Goal: Complete application form: Complete application form

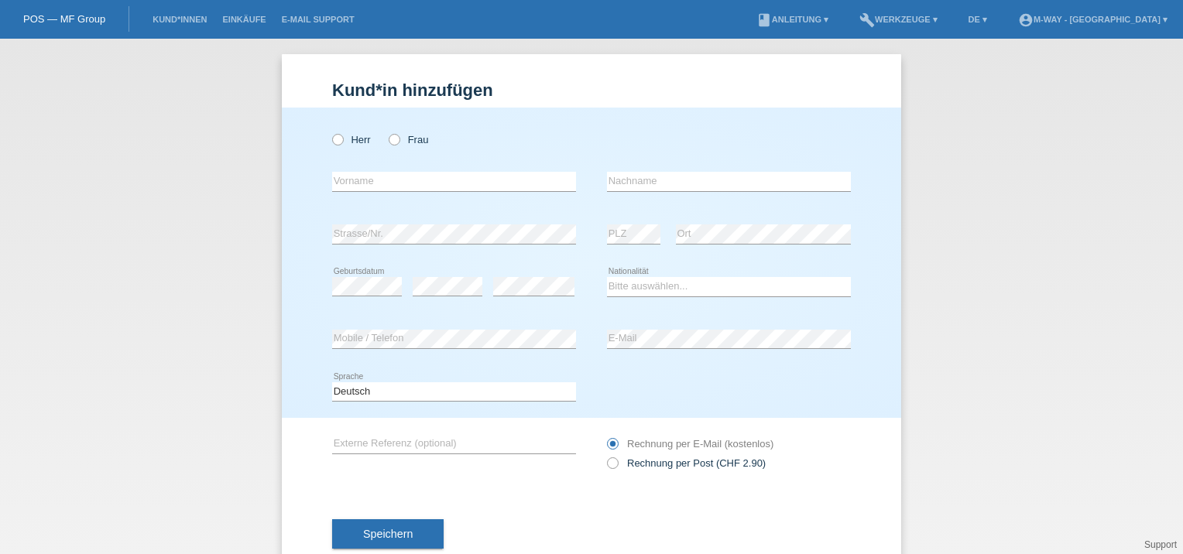
click at [195, 15] on li "Kund*innen" at bounding box center [180, 19] width 70 height 39
click at [396, 143] on label "Frau" at bounding box center [408, 140] width 39 height 12
click at [396, 143] on input "Frau" at bounding box center [394, 139] width 10 height 10
radio input "true"
click at [364, 184] on input "text" at bounding box center [454, 181] width 244 height 19
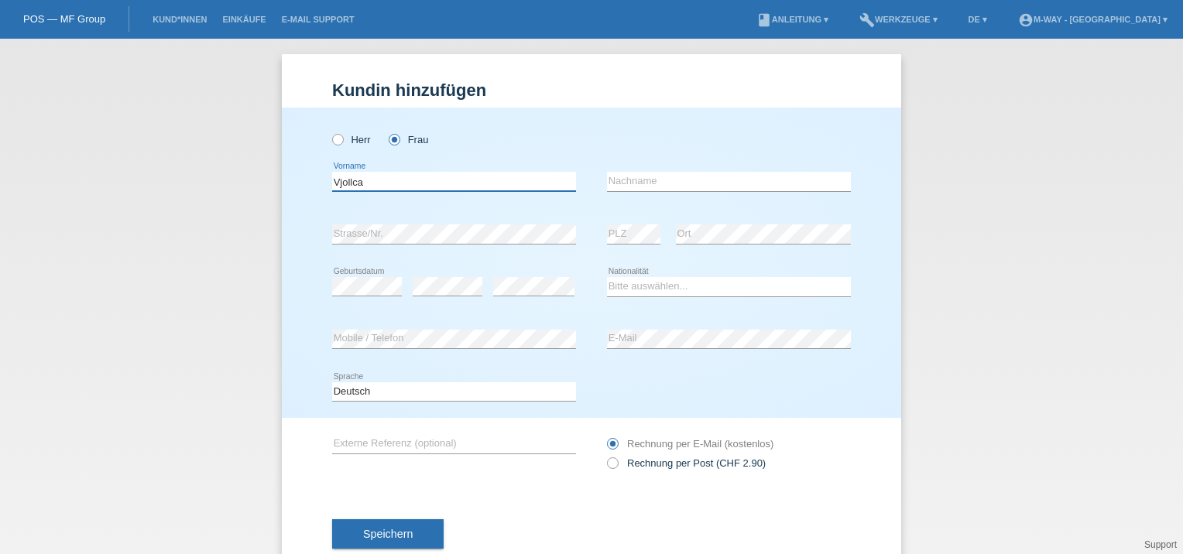
type input "Vjollca"
click at [647, 183] on input "text" at bounding box center [729, 181] width 244 height 19
type input "Demaj"
click at [443, 217] on div "error Strasse/Nr." at bounding box center [454, 234] width 244 height 53
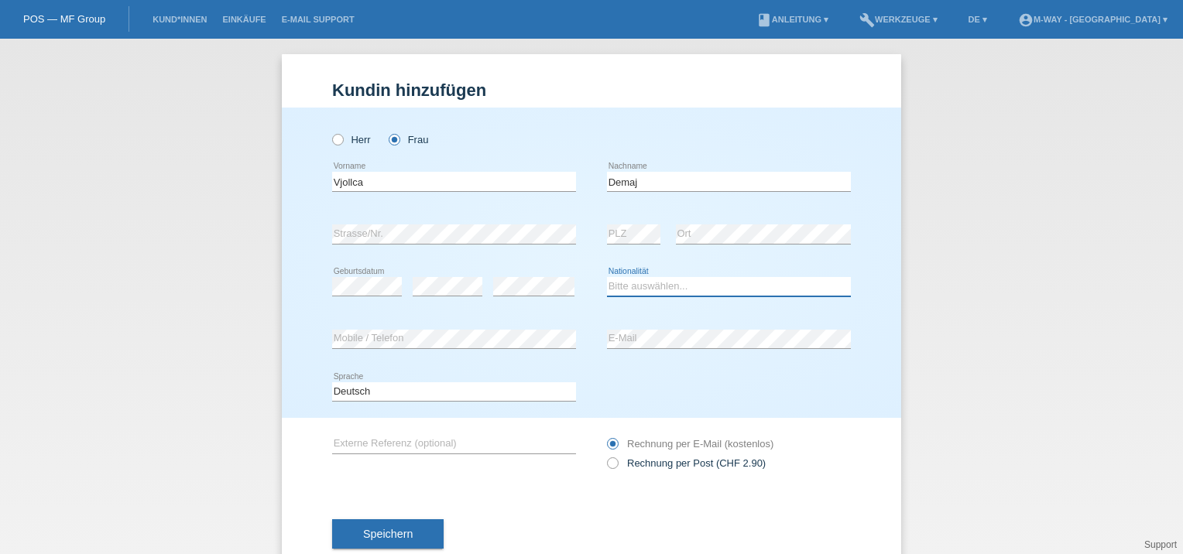
click at [628, 295] on select "Bitte auswählen... Schweiz Deutschland Liechtenstein Österreich ------------ Af…" at bounding box center [729, 286] width 244 height 19
select select "CH"
click at [607, 277] on select "Bitte auswählen... Schweiz Deutschland Liechtenstein Österreich ------------ Af…" at bounding box center [729, 286] width 244 height 19
click at [642, 396] on div "Deutsch Français Italiano English error Sprache" at bounding box center [591, 392] width 519 height 53
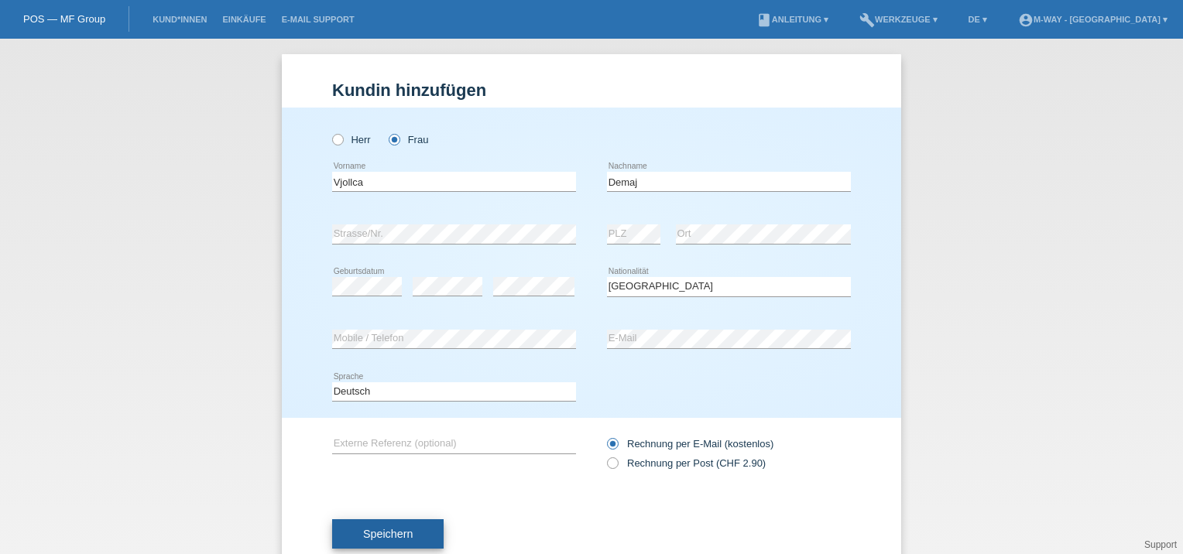
click at [340, 529] on button "Speichern" at bounding box center [387, 533] width 111 height 29
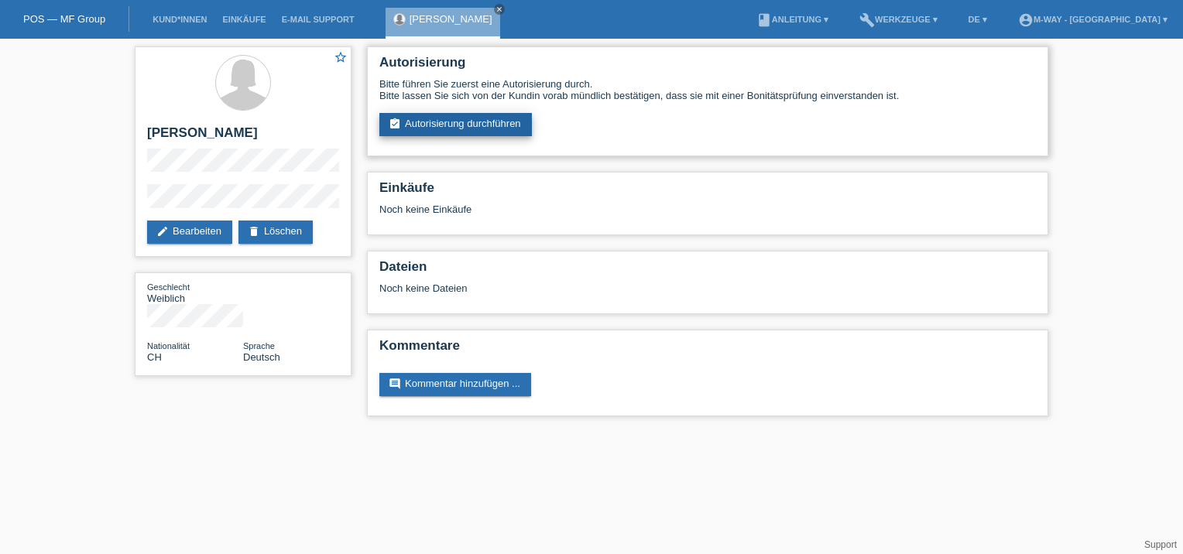
click at [435, 128] on link "assignment_turned_in Autorisierung durchführen" at bounding box center [455, 124] width 152 height 23
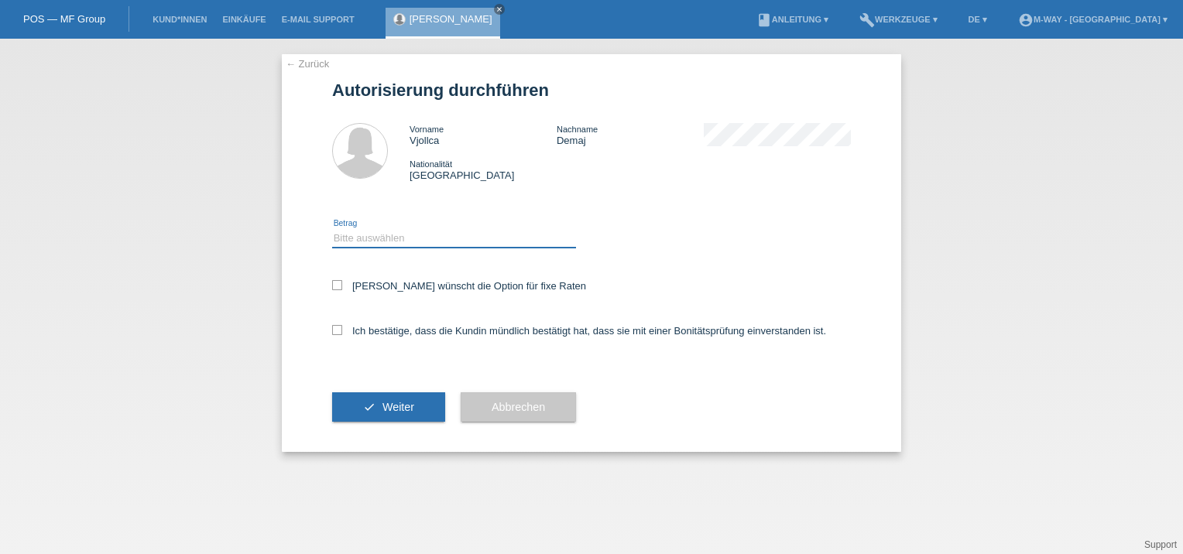
click at [389, 235] on select "Bitte auswählen CHF 1.00 - CHF 499.00 CHF 500.00 - CHF 1'999.00 CHF 2'000.00 - …" at bounding box center [454, 238] width 244 height 19
select select "3"
click at [332, 229] on select "Bitte auswählen CHF 1.00 - CHF 499.00 CHF 500.00 - CHF 1'999.00 CHF 2'000.00 - …" at bounding box center [454, 238] width 244 height 19
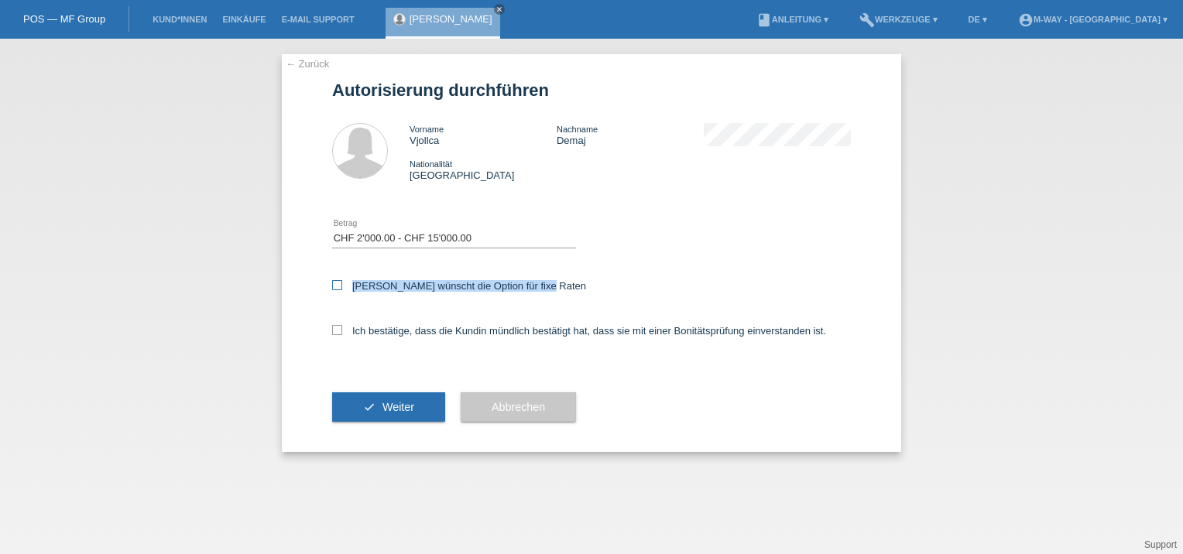
drag, startPoint x: 387, startPoint y: 307, endPoint x: 340, endPoint y: 288, distance: 51.0
click at [340, 288] on div "[PERSON_NAME] wünscht die Option für fixe Raten" at bounding box center [591, 287] width 519 height 45
click at [334, 285] on icon at bounding box center [337, 285] width 10 height 10
click at [334, 285] on input "[PERSON_NAME] wünscht die Option für fixe Raten" at bounding box center [337, 285] width 10 height 10
checkbox input "true"
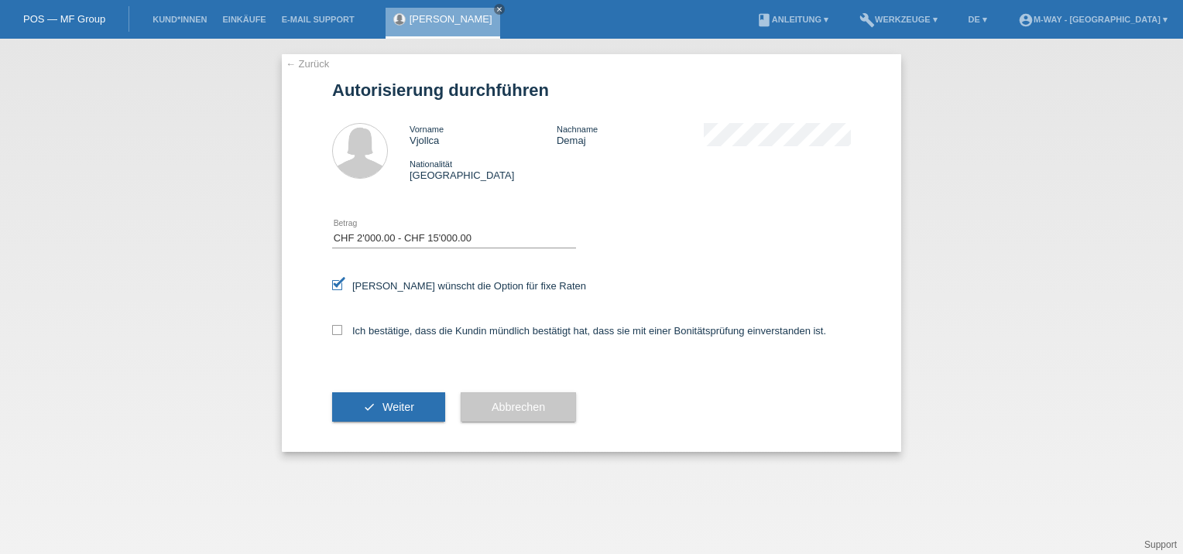
click at [338, 316] on div "Ich bestätige, dass die Kundin mündlich bestätigt hat, dass sie mit einer Bonit…" at bounding box center [591, 336] width 519 height 53
click at [338, 335] on icon at bounding box center [337, 330] width 10 height 10
click at [338, 335] on input "Ich bestätige, dass die Kundin mündlich bestätigt hat, dass sie mit einer Bonit…" at bounding box center [337, 330] width 10 height 10
checkbox input "true"
click at [363, 406] on icon "check" at bounding box center [369, 407] width 12 height 12
